Goal: Transaction & Acquisition: Book appointment/travel/reservation

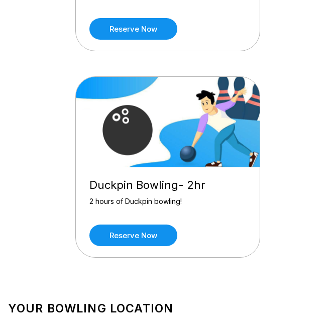
scroll to position [43, 0]
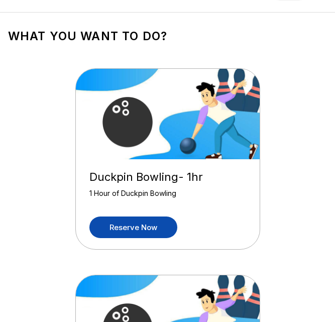
click at [123, 233] on link "Reserve now" at bounding box center [133, 228] width 88 height 22
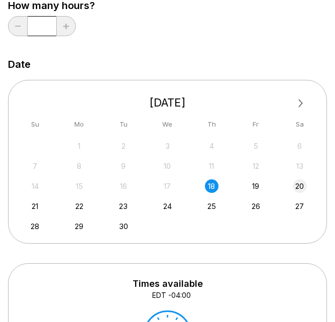
scroll to position [255, 0]
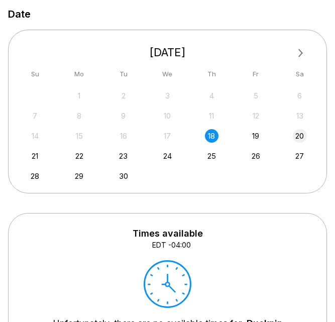
click at [299, 133] on div "20" at bounding box center [300, 136] width 14 height 14
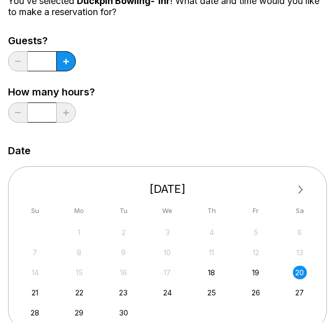
scroll to position [0, 0]
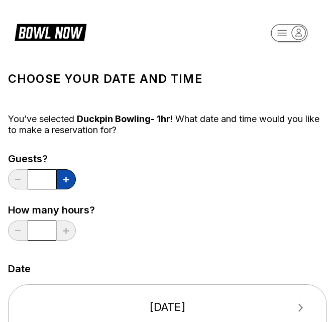
click at [64, 186] on button at bounding box center [66, 179] width 20 height 20
click at [64, 183] on button at bounding box center [66, 179] width 20 height 20
click at [65, 182] on button at bounding box center [66, 179] width 20 height 20
type input "*"
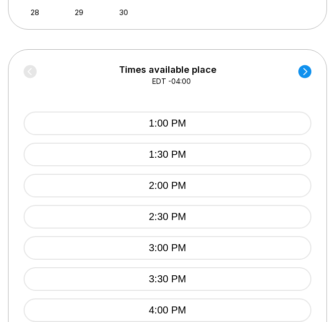
scroll to position [417, 0]
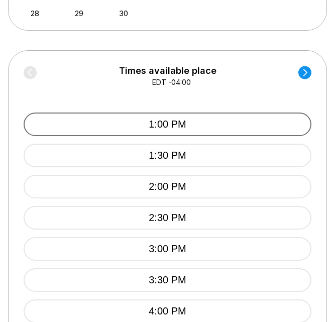
click at [195, 118] on button "1:00 PM" at bounding box center [168, 125] width 288 height 24
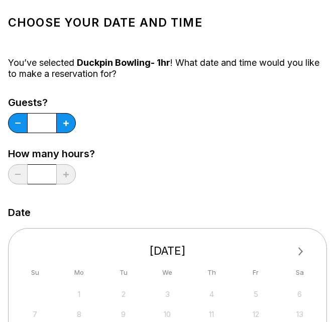
scroll to position [0, 0]
